Goal: Information Seeking & Learning: Learn about a topic

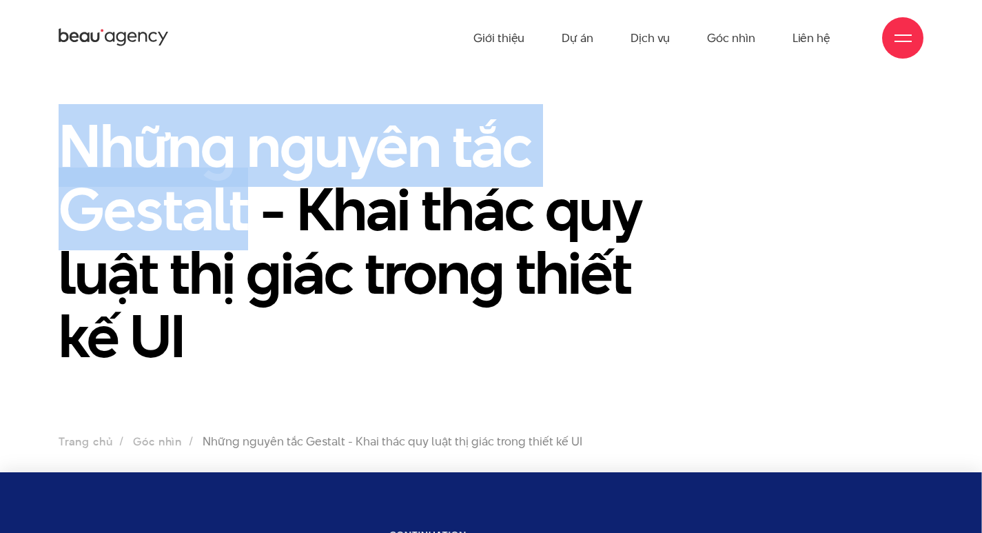
drag, startPoint x: 62, startPoint y: 132, endPoint x: 249, endPoint y: 214, distance: 204.6
click at [249, 214] on h1 "Những nguyên tắc Gestalt - Khai thác quy luật thị giác trong thiết kế UI" at bounding box center [381, 241] width 644 height 254
click at [469, 171] on h1 "Những nguyên tắc Gestalt - Khai thác quy luật thị giác trong thiết kế UI" at bounding box center [381, 241] width 644 height 254
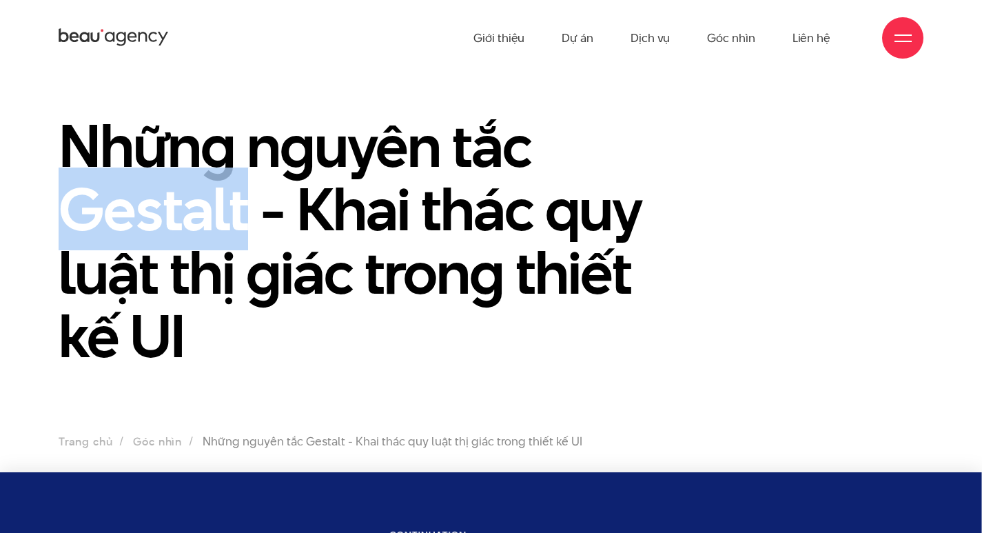
drag, startPoint x: 67, startPoint y: 213, endPoint x: 243, endPoint y: 209, distance: 175.7
click at [243, 209] on h1 "Những nguyên tắc Gestalt - Khai thác quy luật thị giác trong thiết kế UI" at bounding box center [381, 241] width 644 height 254
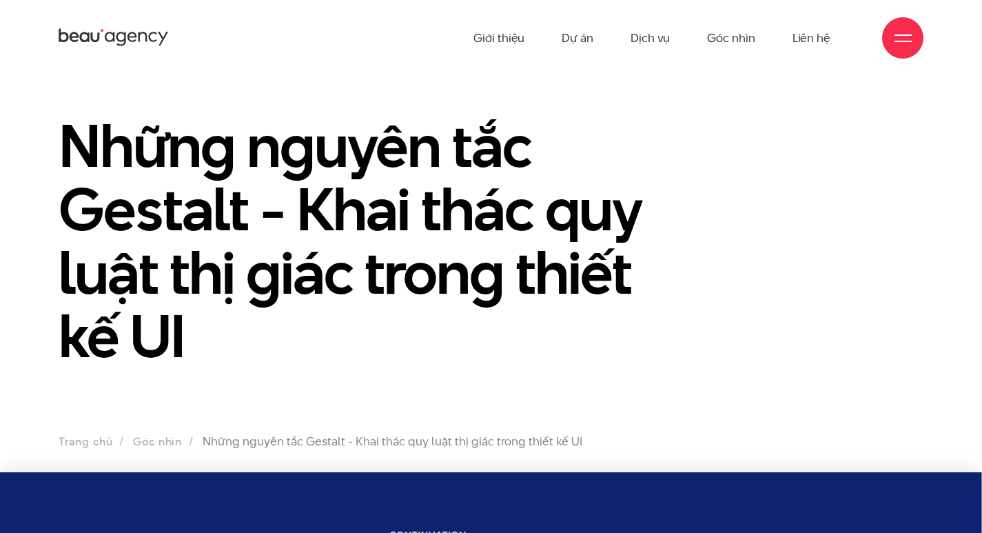
click at [344, 214] on h1 "Những nguyên tắc Gestalt - Khai thác quy luật thị giác trong thiết kế UI" at bounding box center [381, 241] width 644 height 254
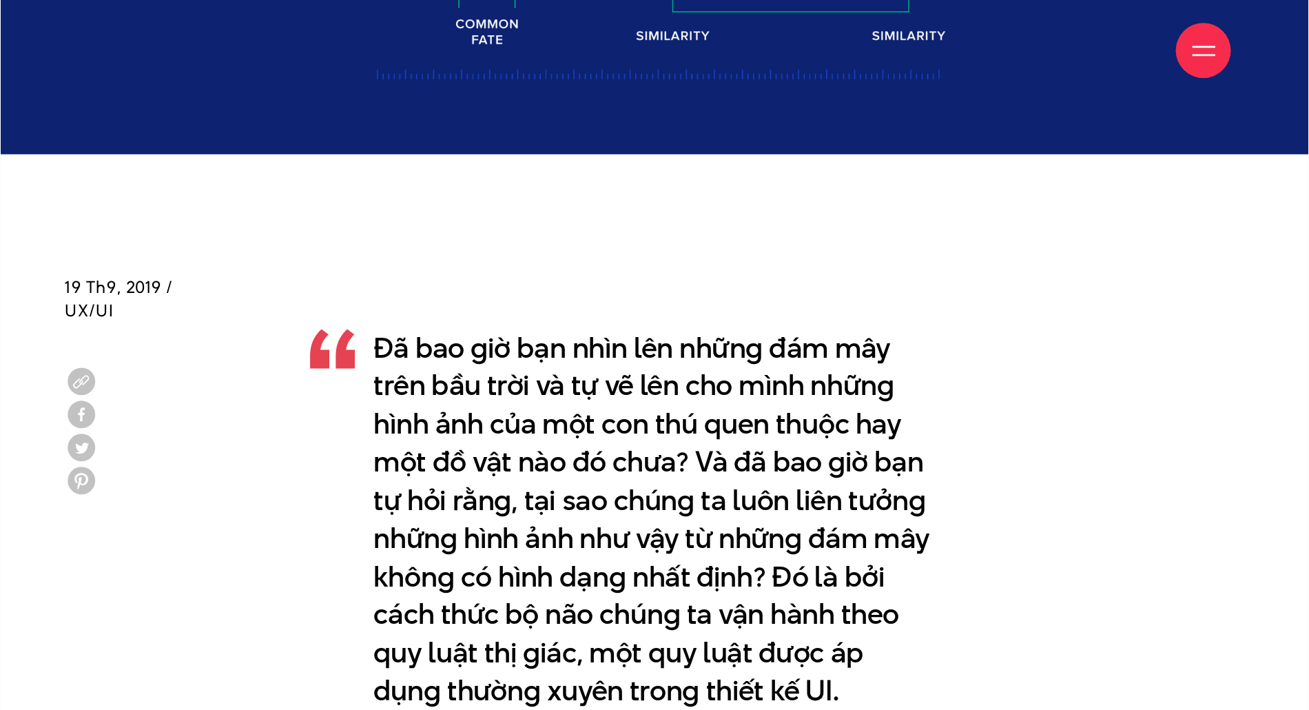
scroll to position [827, 0]
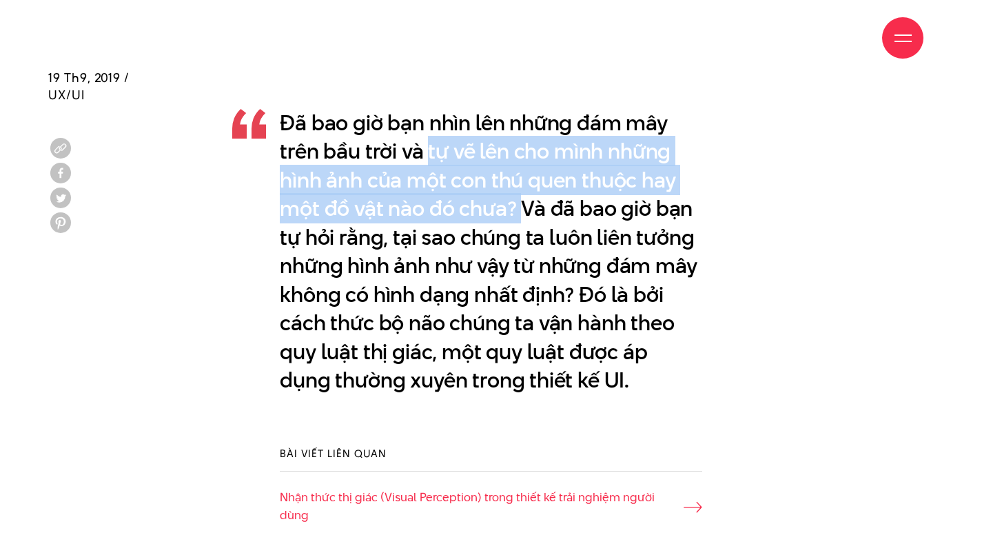
drag, startPoint x: 427, startPoint y: 154, endPoint x: 521, endPoint y: 205, distance: 106.3
click at [521, 205] on p "Đã bao giờ bạn nhìn lên những đám mây trên bầu trời và tự vẽ lên cho mình những…" at bounding box center [491, 252] width 422 height 286
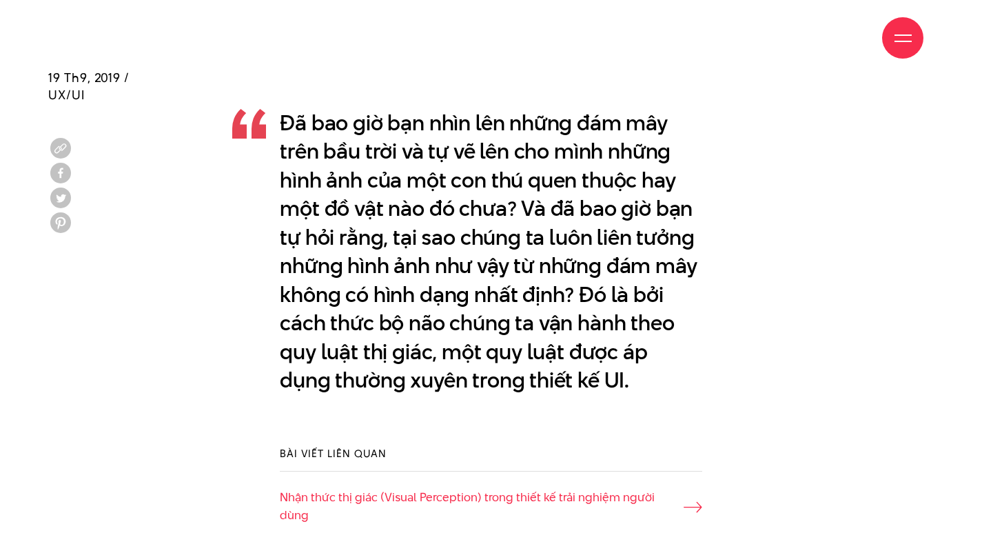
click at [513, 229] on p "Đã bao giờ bạn nhìn lên những đám mây trên bầu trời và tự vẽ lên cho mình những…" at bounding box center [491, 252] width 422 height 286
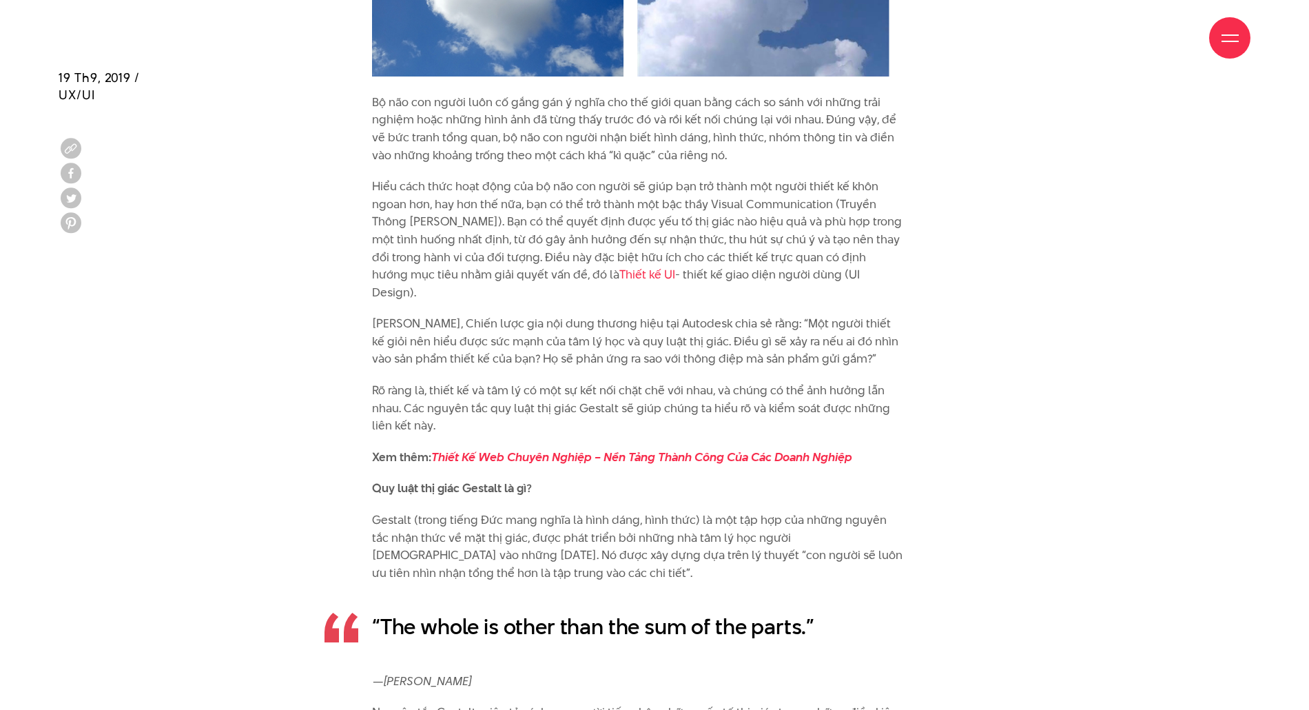
scroll to position [1561, 0]
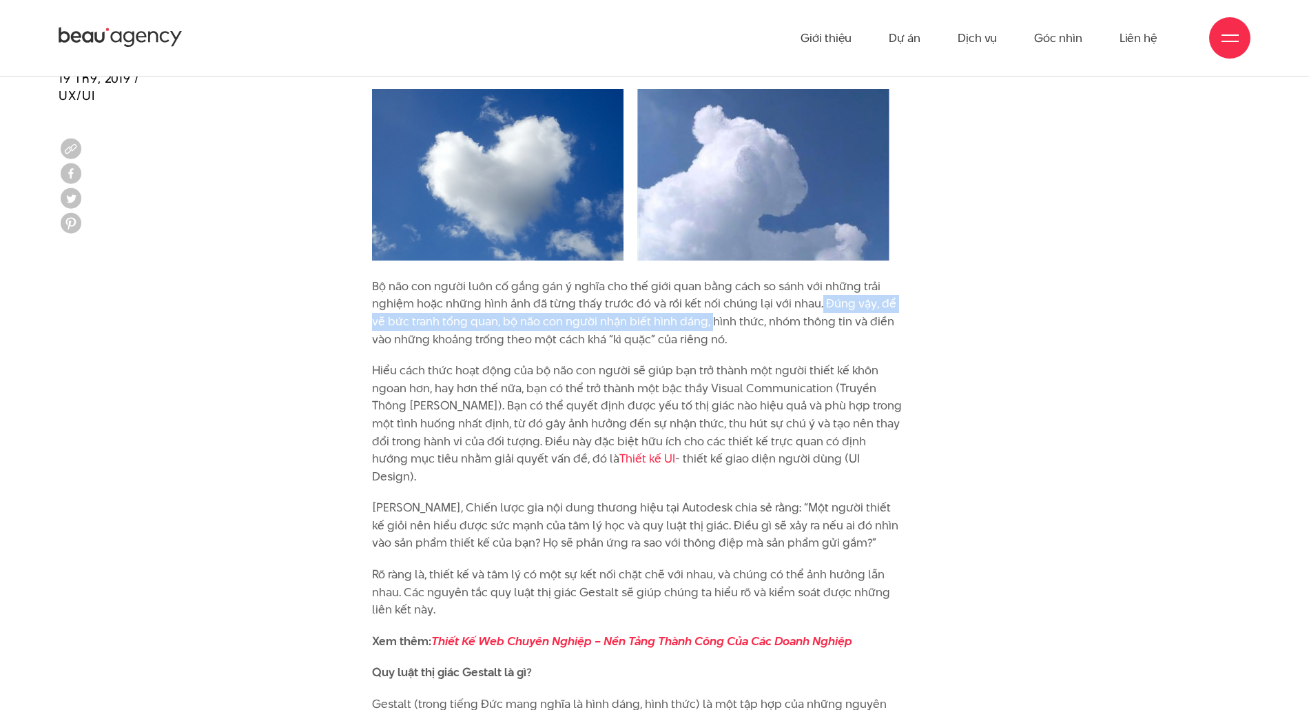
drag, startPoint x: 819, startPoint y: 305, endPoint x: 708, endPoint y: 317, distance: 111.6
click at [708, 317] on p "Bộ não con người luôn cố gắng gán ý nghĩa cho thế giới quan bằng cách so sánh v…" at bounding box center [637, 313] width 531 height 70
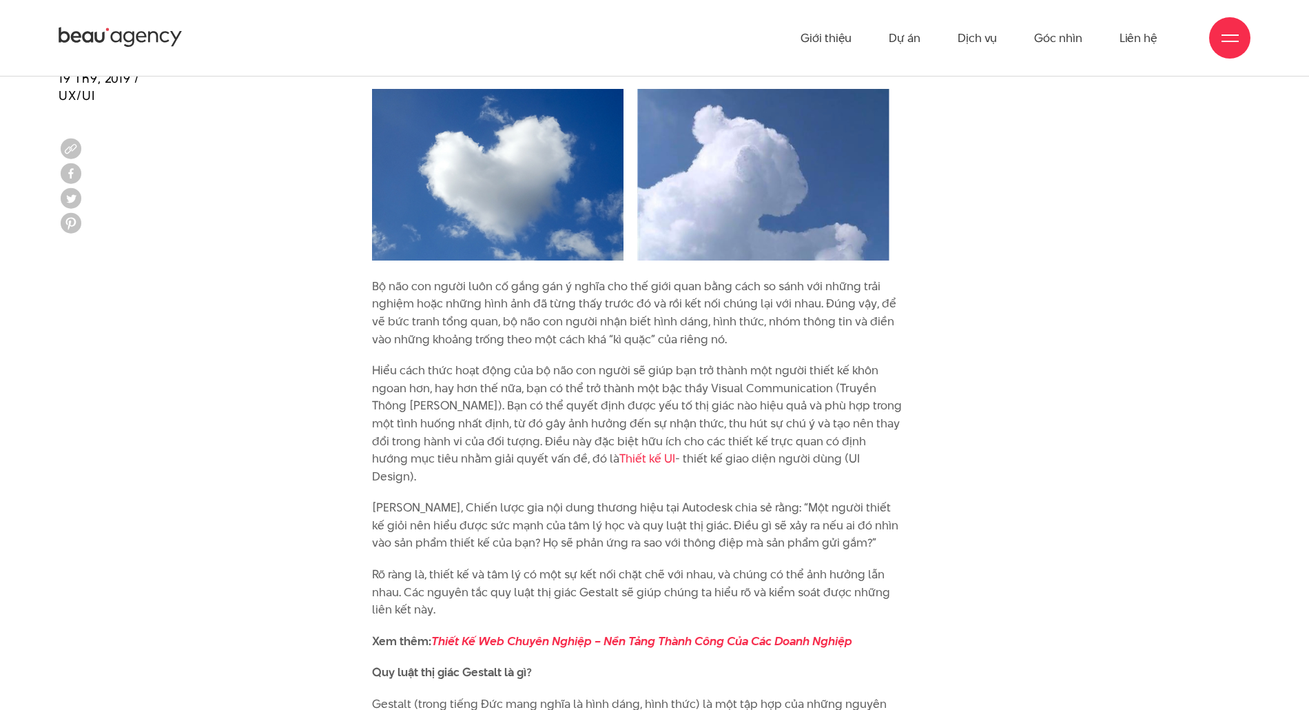
click at [743, 342] on p "Bộ não con người luôn cố gắng gán ý nghĩa cho thế giới quan bằng cách so sánh v…" at bounding box center [637, 313] width 531 height 70
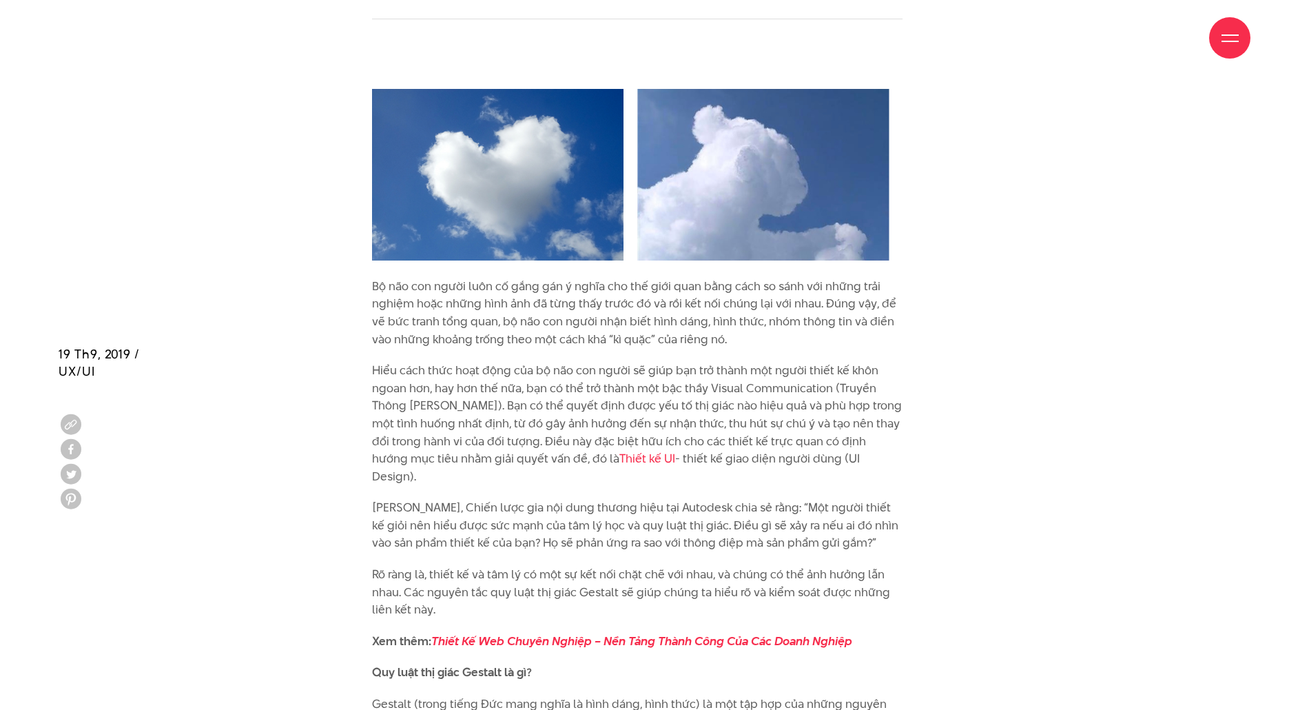
scroll to position [1837, 0]
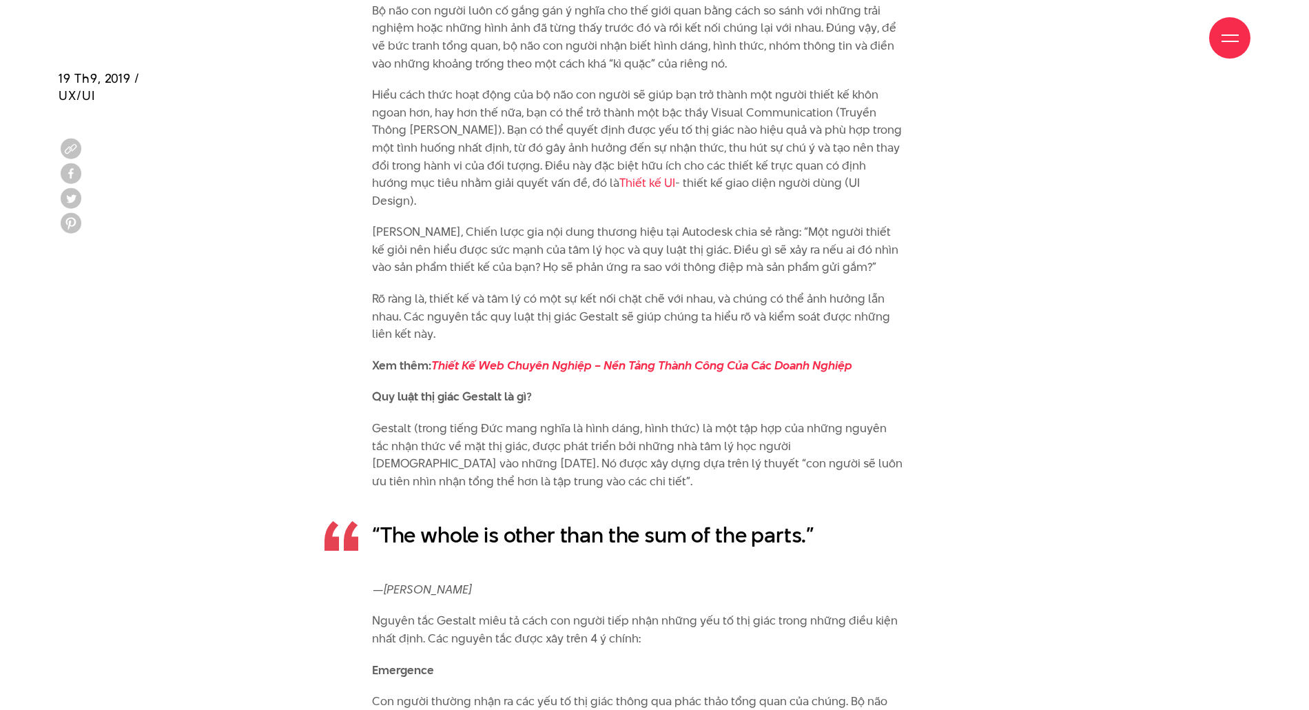
drag, startPoint x: 670, startPoint y: 146, endPoint x: 894, endPoint y: 183, distance: 227.0
click at [894, 183] on p "Hiểu cách thức hoạt động của bộ não con người sẽ giúp bạn trở thành một người t…" at bounding box center [637, 147] width 531 height 123
click at [607, 143] on p "Hiểu cách thức hoạt động của bộ não con người sẽ giúp bạn trở thành một người t…" at bounding box center [637, 147] width 531 height 123
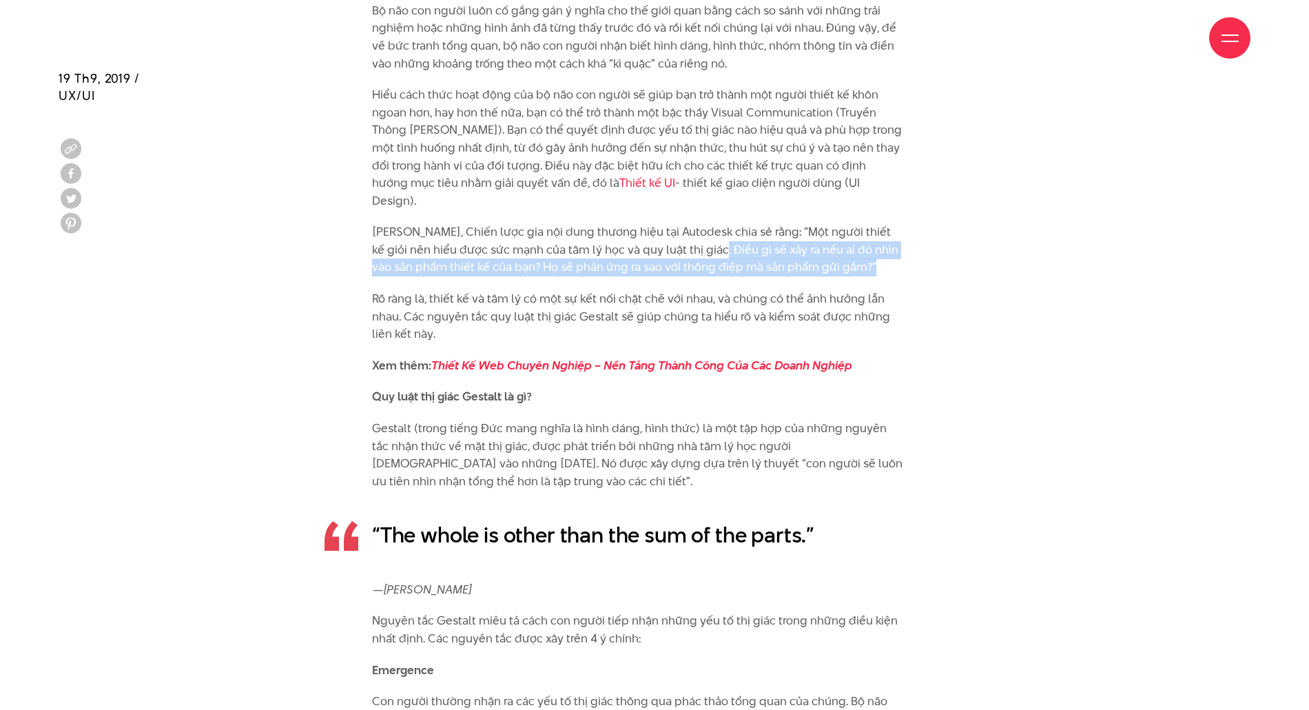
drag, startPoint x: 711, startPoint y: 232, endPoint x: 858, endPoint y: 249, distance: 147.8
click at [858, 249] on p "[PERSON_NAME], Chiến lược gia nội dung thương hiệu tại Autodesk chia sẻ rằng: “…" at bounding box center [637, 249] width 531 height 53
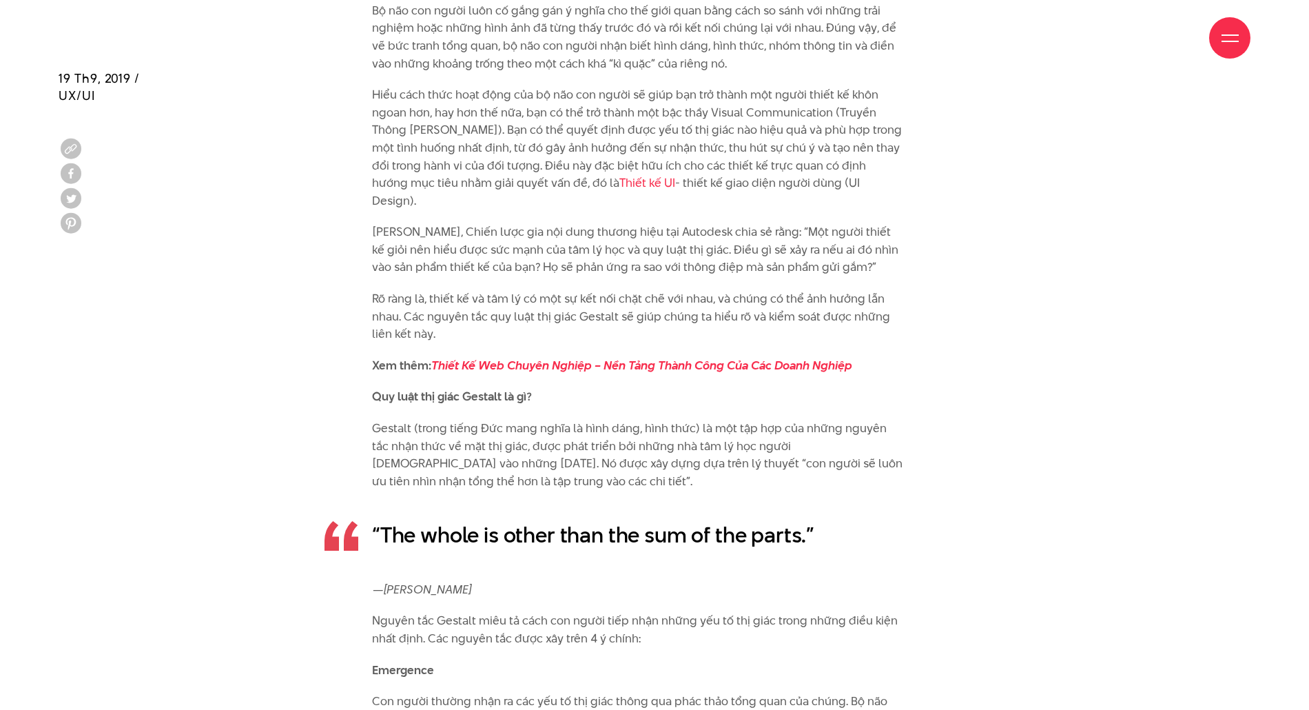
click at [701, 223] on p "[PERSON_NAME], Chiến lược gia nội dung thương hiệu tại Autodesk chia sẻ rằng: “…" at bounding box center [637, 249] width 531 height 53
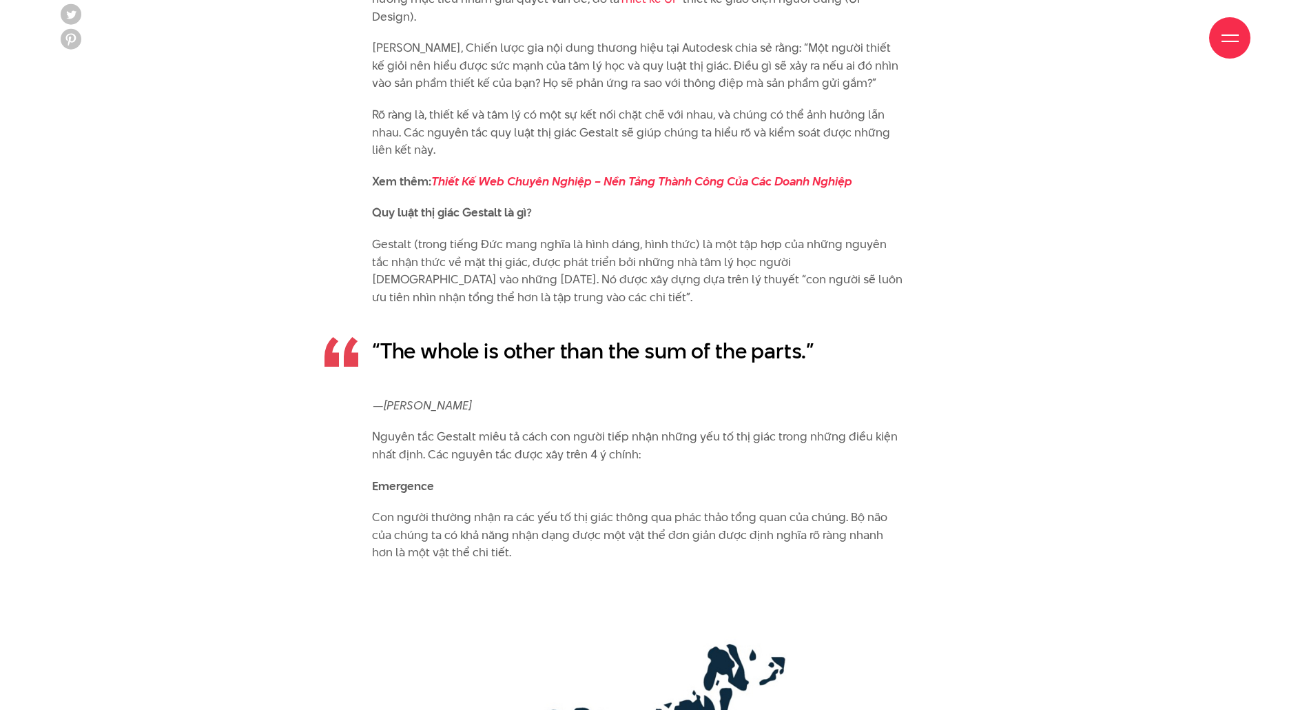
scroll to position [2112, 0]
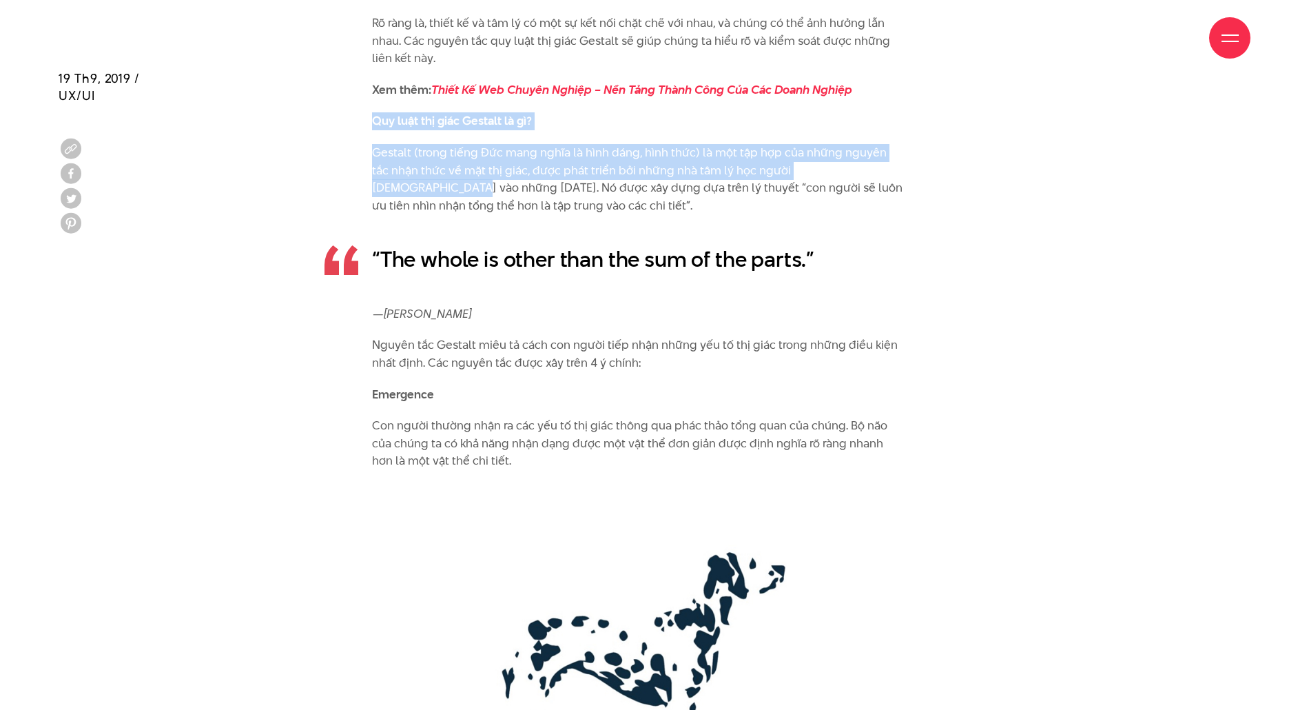
drag, startPoint x: 360, startPoint y: 103, endPoint x: 855, endPoint y: 163, distance: 499.1
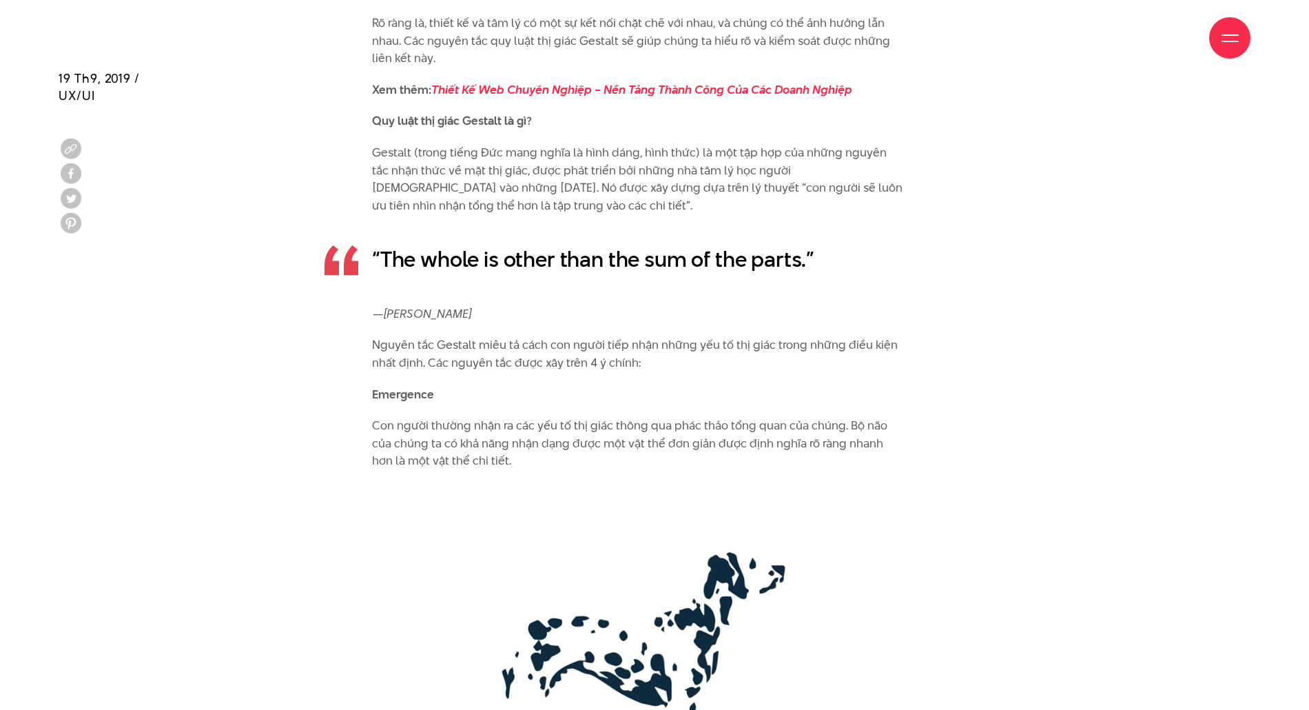
click at [604, 177] on p "Gestalt (trong tiếng Đức mang nghĩa là hình dáng, hình thức) là một tập hợp của…" at bounding box center [637, 179] width 531 height 70
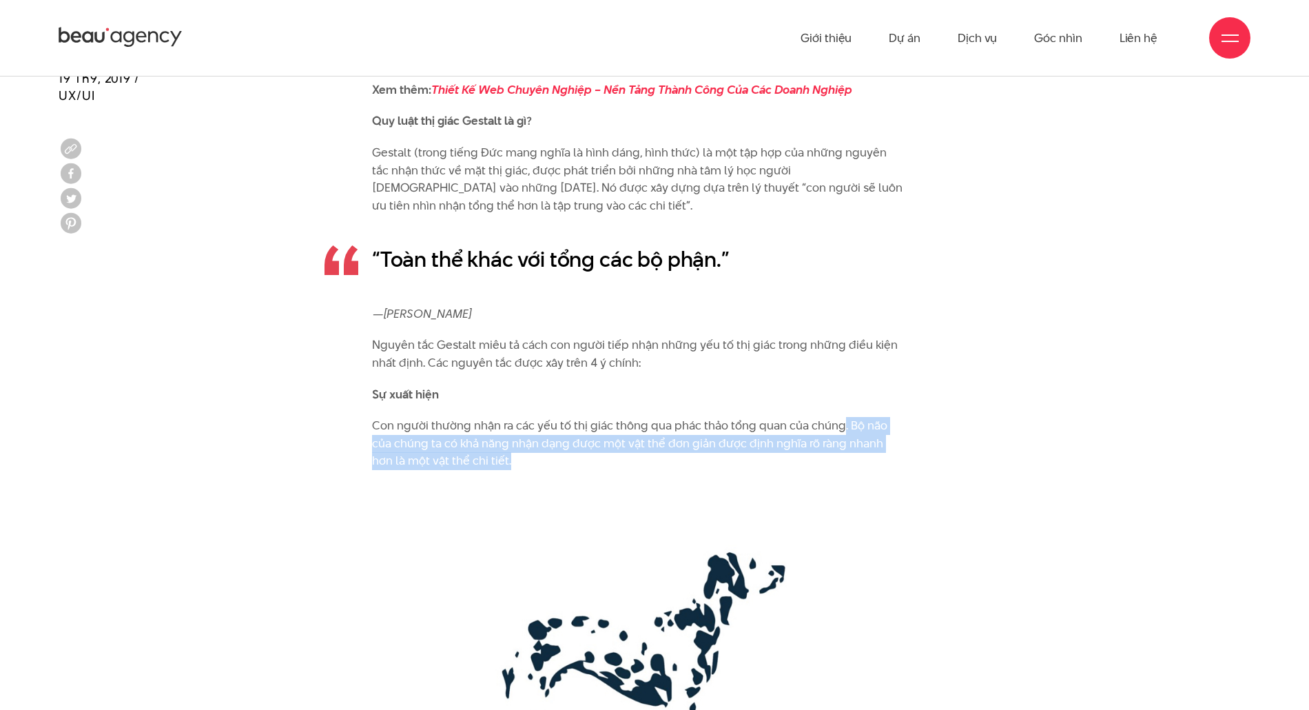
drag, startPoint x: 838, startPoint y: 406, endPoint x: 803, endPoint y: 442, distance: 50.7
click at [803, 442] on p "Con người thường nhận ra các yếu tố thị giác thông qua phác thảo tổng quan của …" at bounding box center [637, 443] width 531 height 53
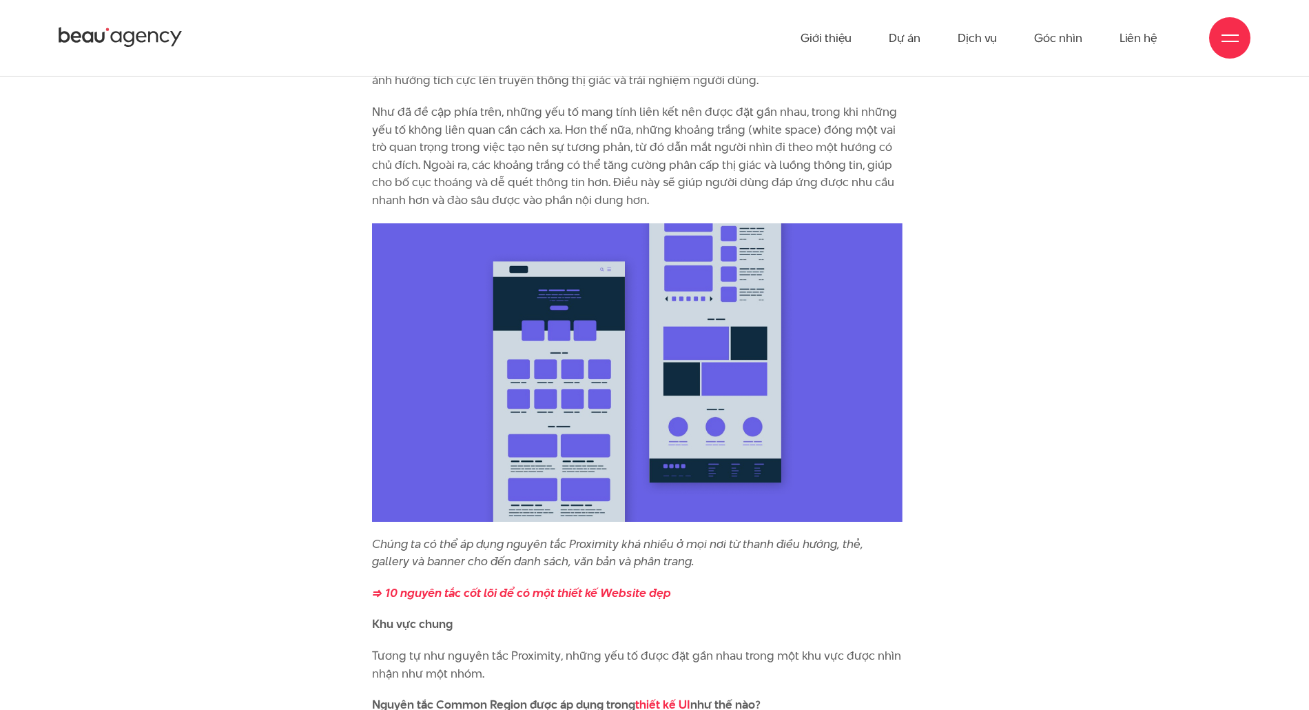
scroll to position [4685, 0]
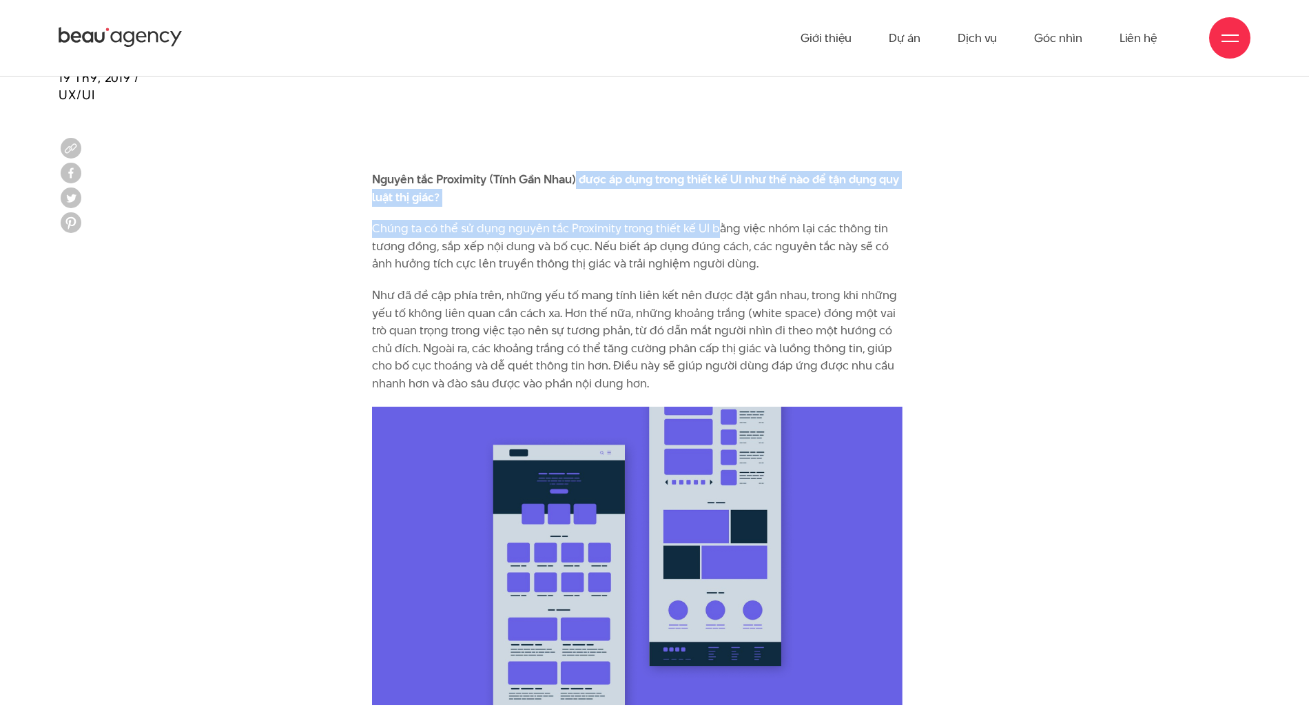
drag, startPoint x: 577, startPoint y: 142, endPoint x: 715, endPoint y: 189, distance: 145.5
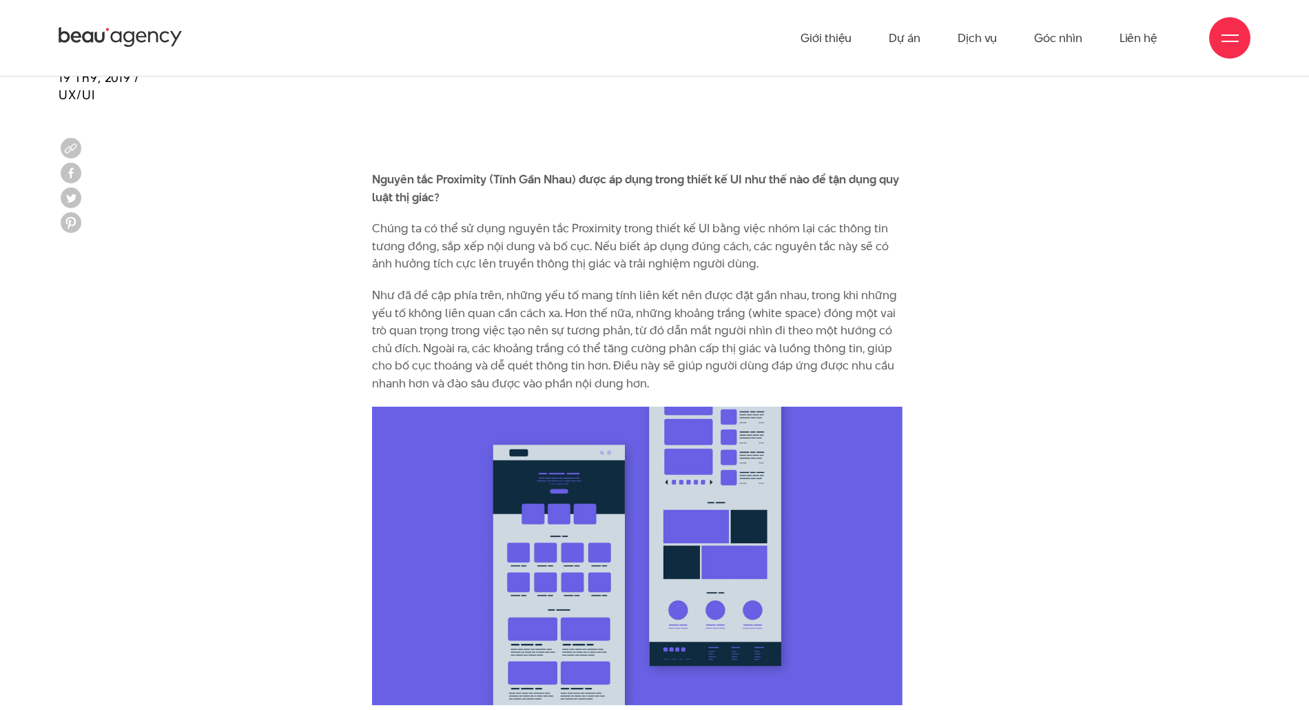
click at [725, 237] on p "Chúng ta có thể sử dụng nguyên tắc Proximity trong thiết kế UI bằng việc nhóm l…" at bounding box center [637, 246] width 531 height 53
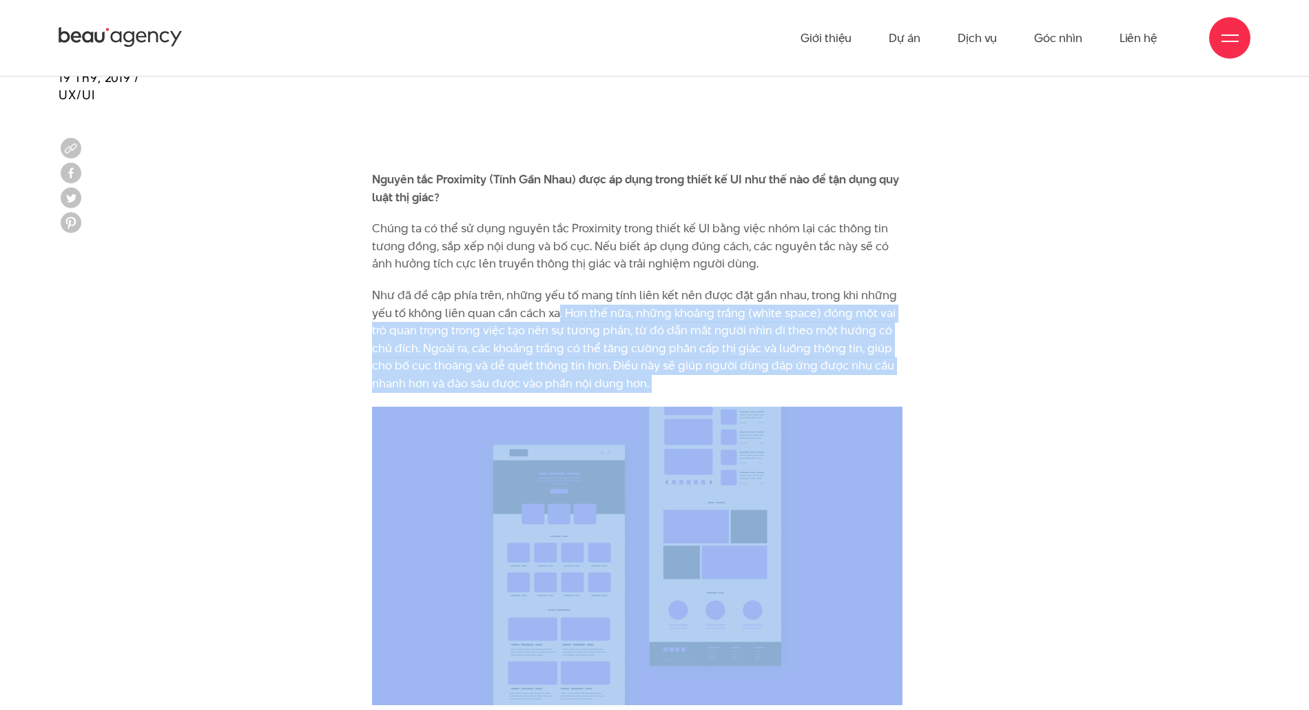
drag, startPoint x: 557, startPoint y: 278, endPoint x: 775, endPoint y: 362, distance: 233.4
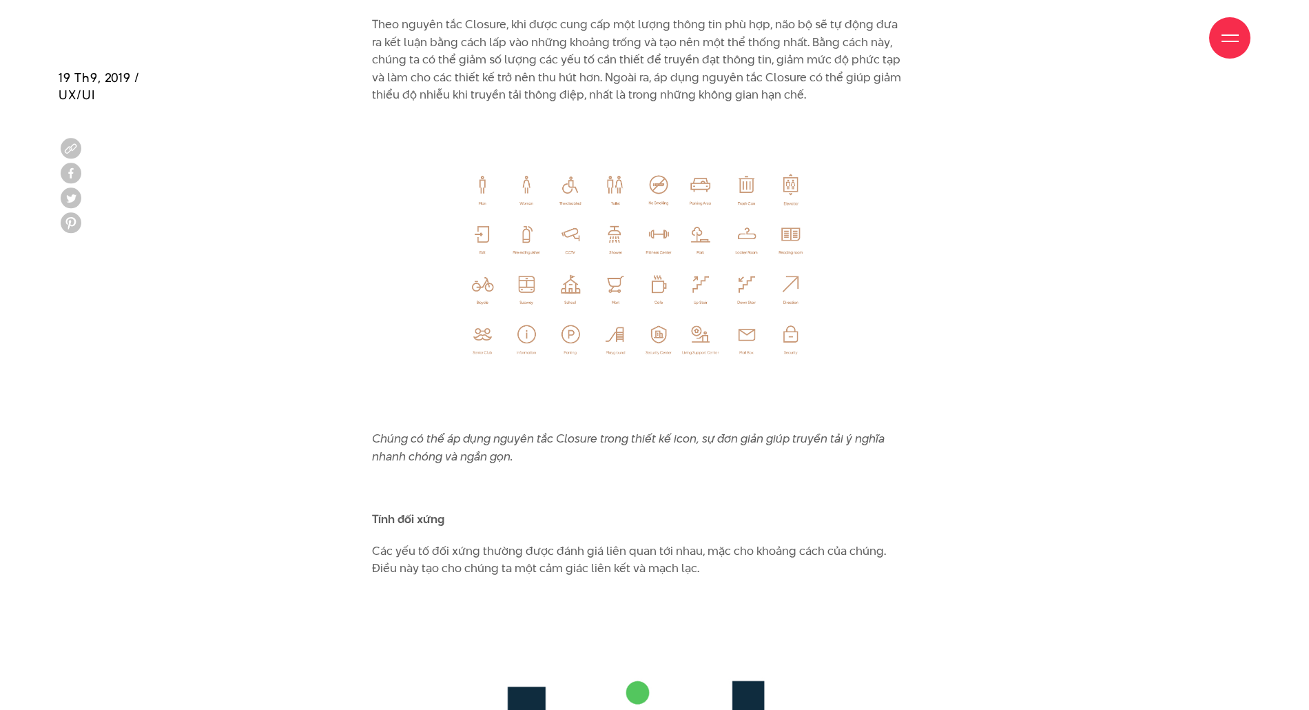
scroll to position [7073, 0]
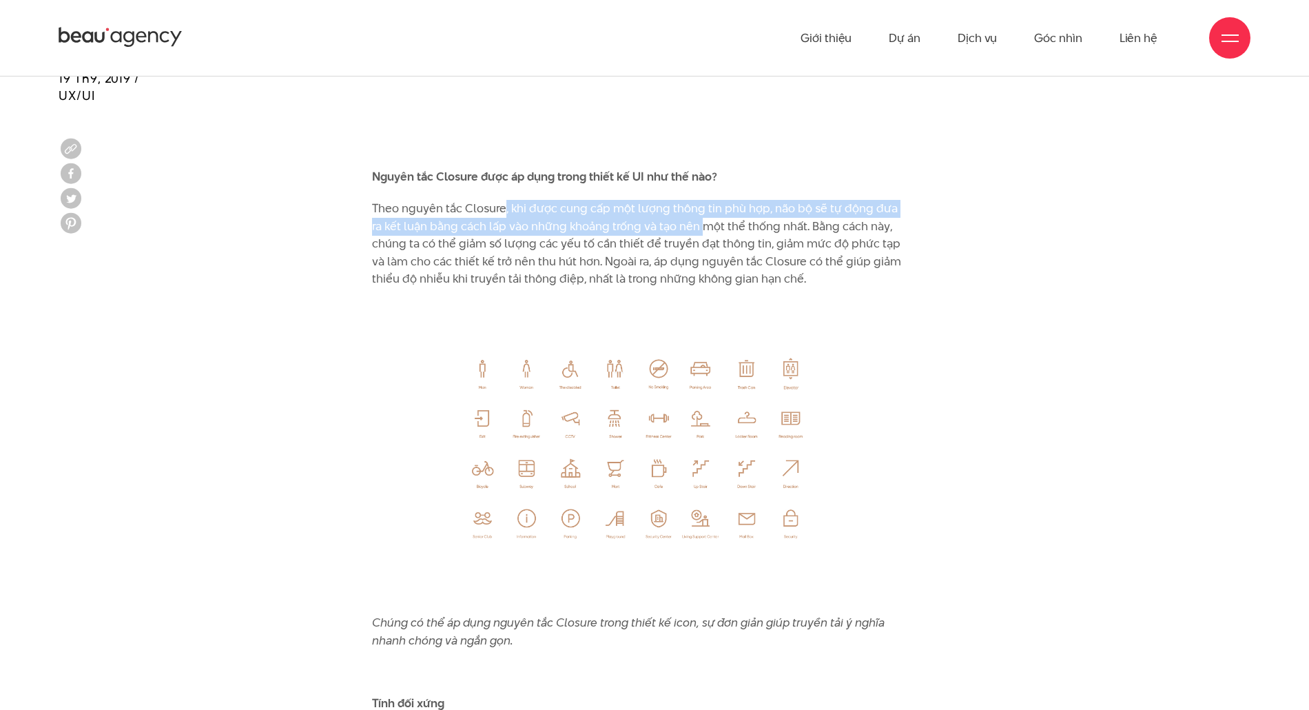
drag, startPoint x: 504, startPoint y: 174, endPoint x: 694, endPoint y: 193, distance: 191.1
click at [697, 200] on p "Theo nguyên tắc Closure, khi được cung cấp một lượng thông tin phù hợp, não bộ …" at bounding box center [637, 244] width 531 height 88
